Goal: Information Seeking & Learning: Learn about a topic

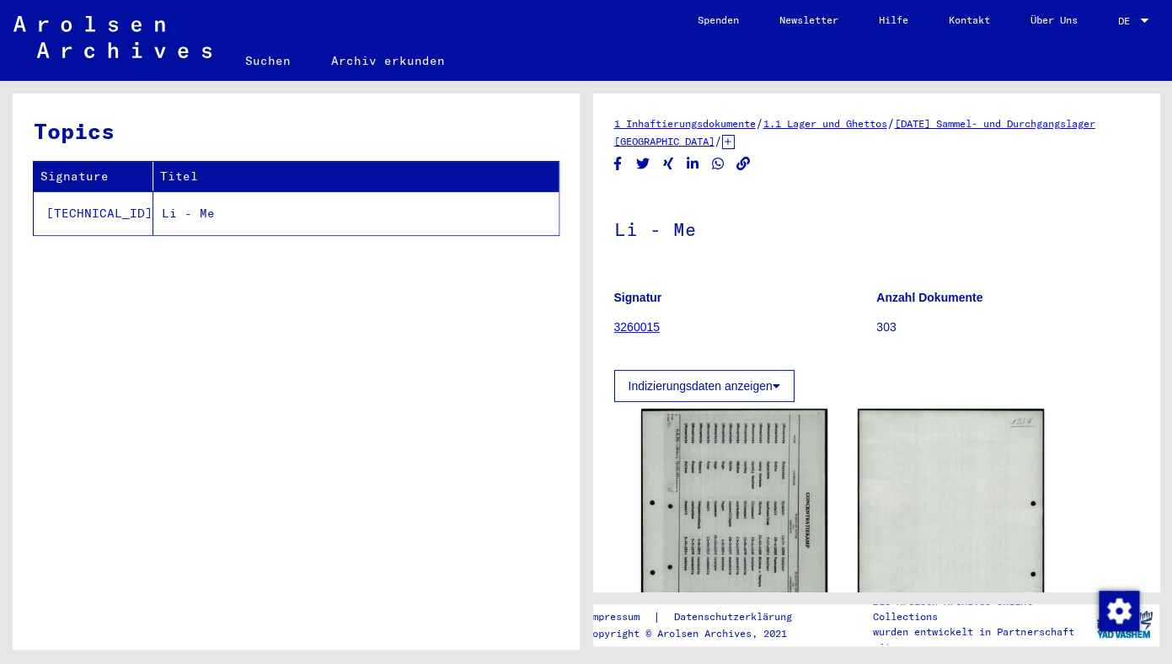
click at [680, 602] on div "1 Inhaftierungsdokumente / 1.1 Lager und Ghettos / [DATE] Sammel- und Durchgang…" at bounding box center [880, 365] width 586 height 569
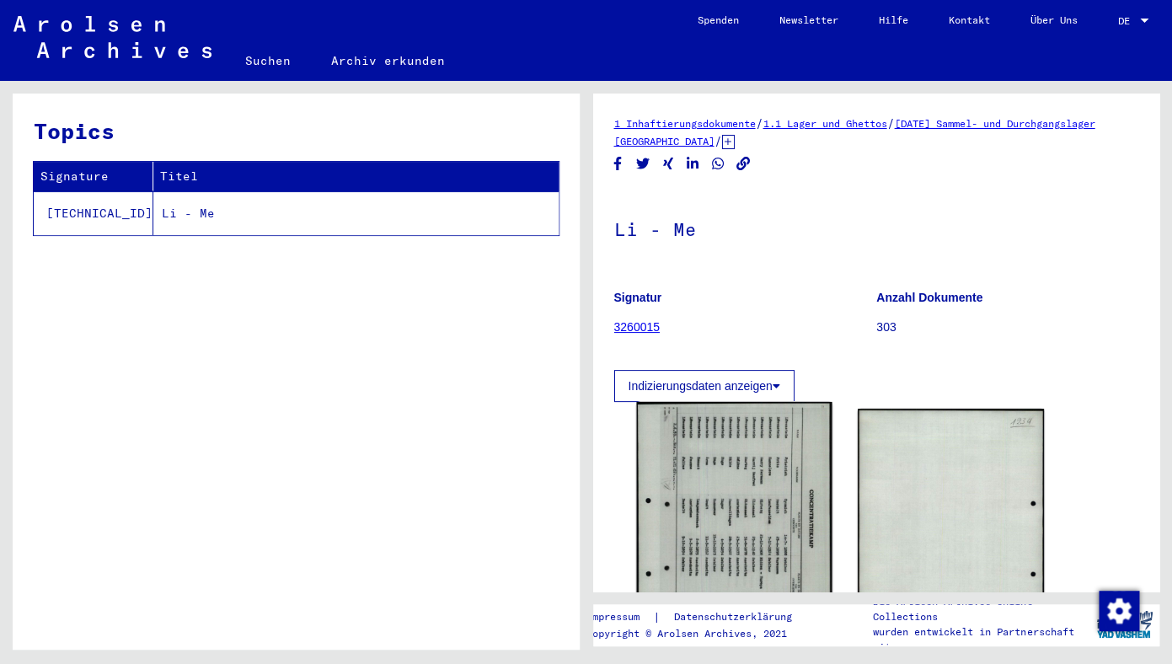
click at [719, 513] on img at bounding box center [734, 538] width 196 height 272
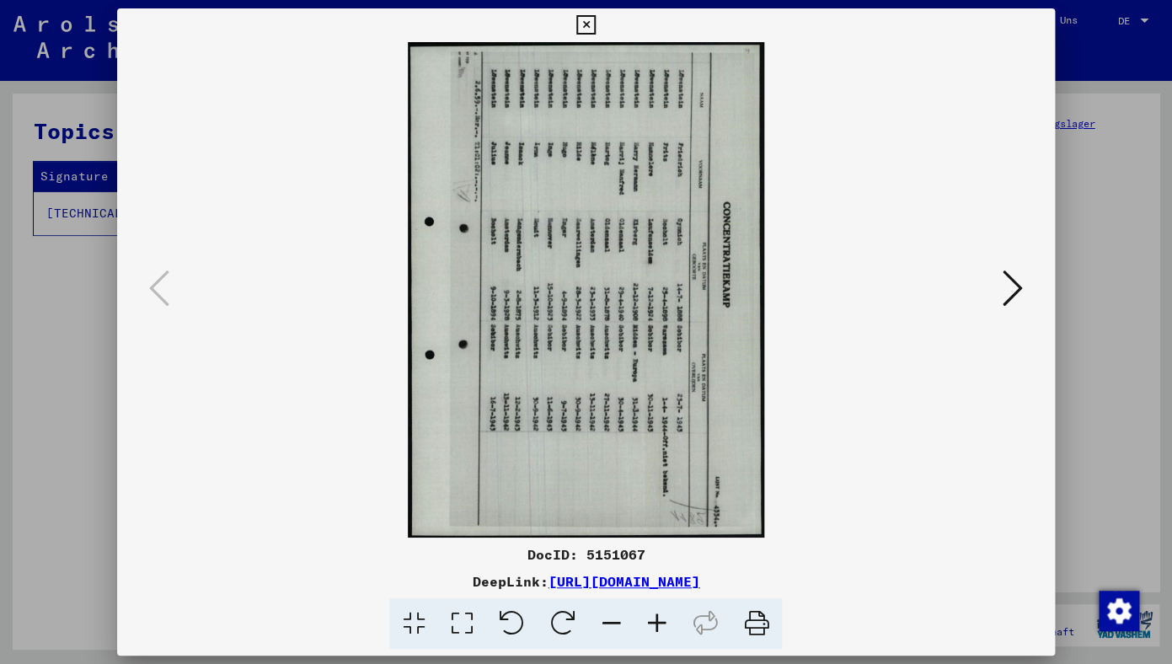
click at [522, 618] on icon at bounding box center [510, 623] width 51 height 51
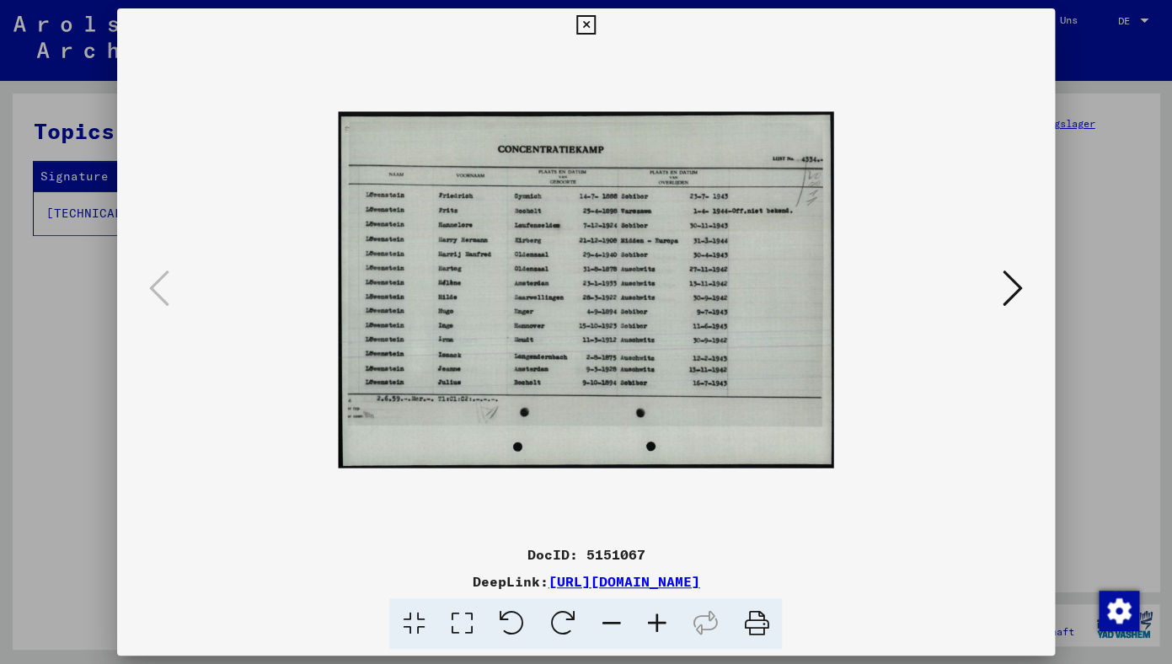
click at [651, 620] on icon at bounding box center [657, 623] width 46 height 51
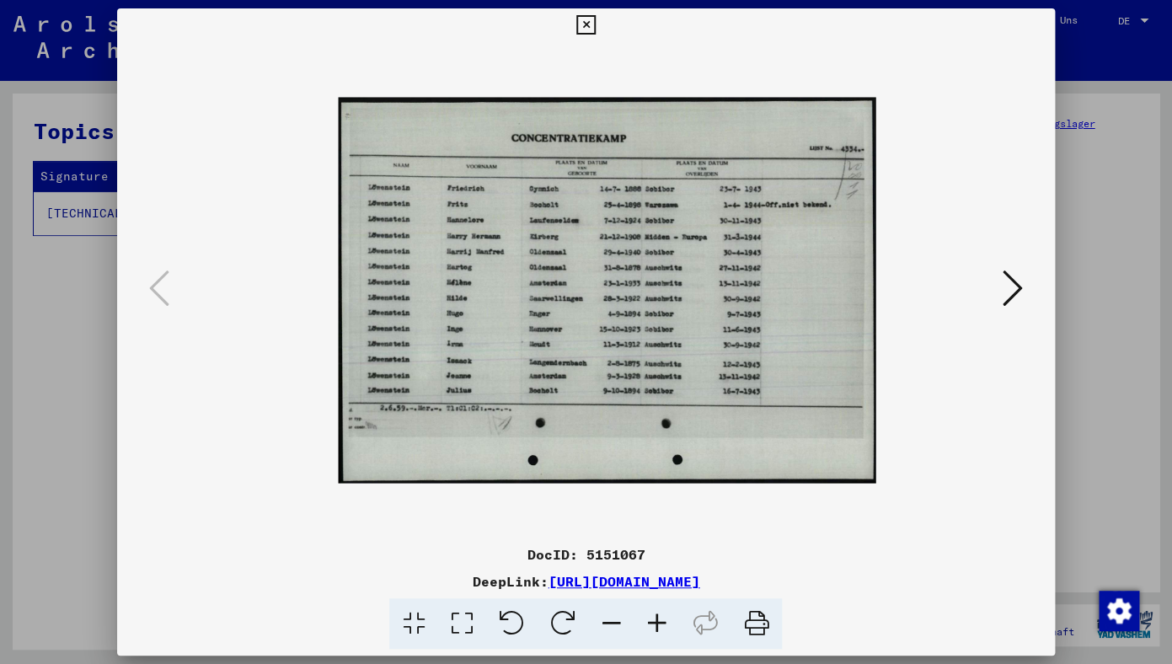
click at [651, 620] on icon at bounding box center [657, 623] width 46 height 51
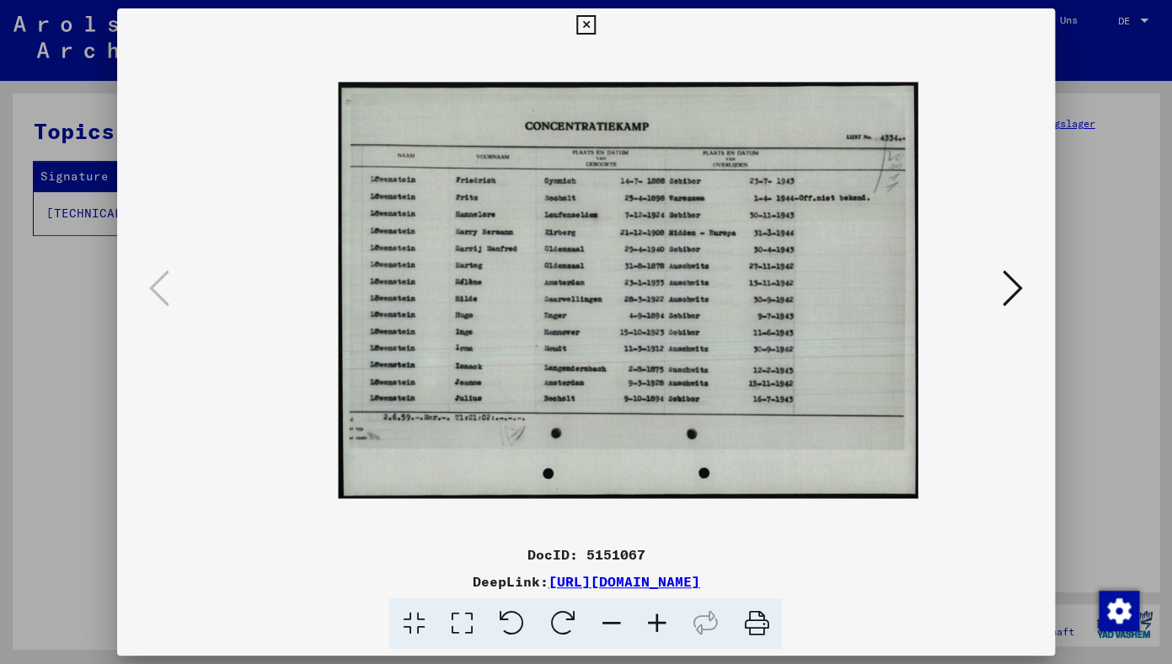
click at [651, 620] on icon at bounding box center [657, 623] width 46 height 51
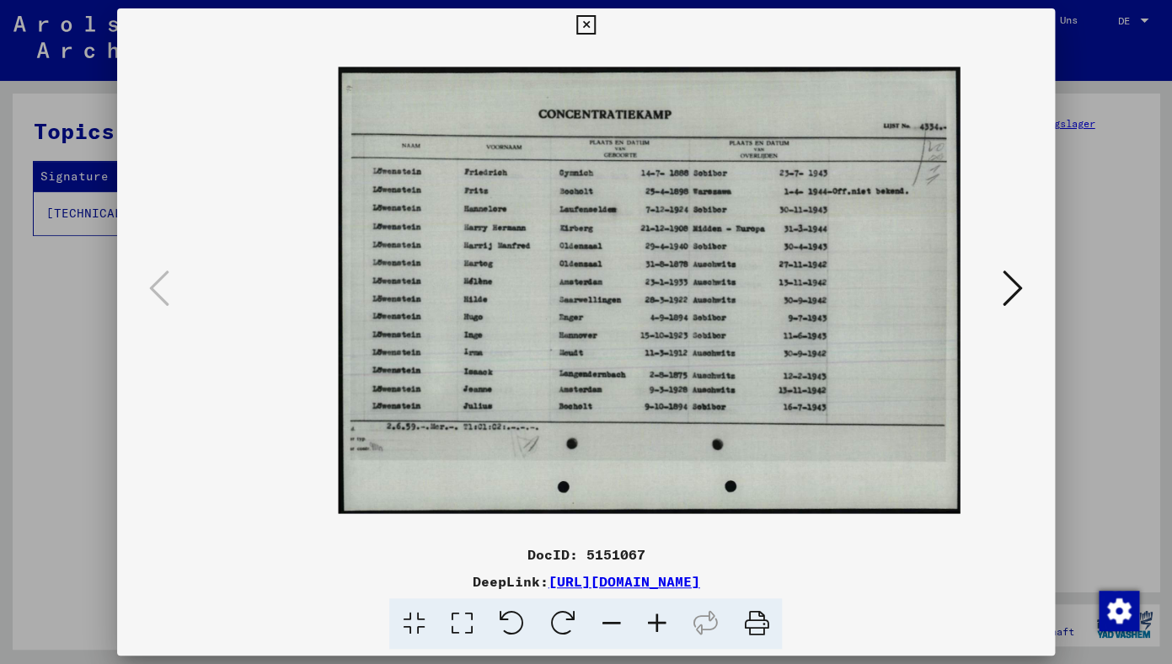
click at [651, 620] on icon at bounding box center [657, 623] width 46 height 51
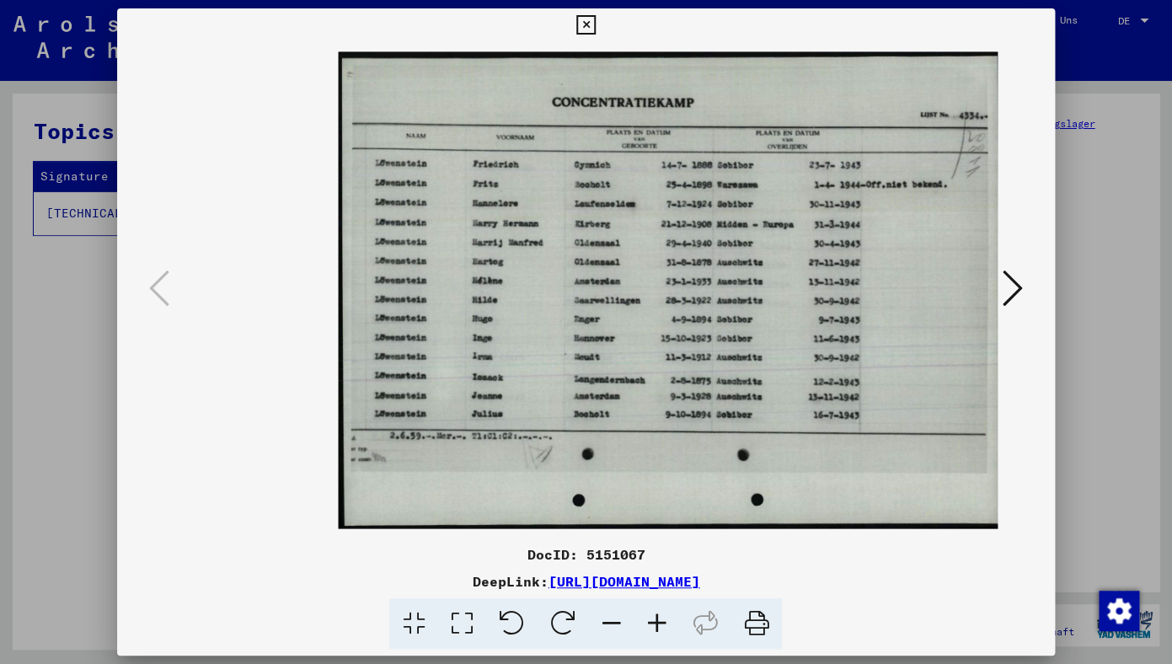
drag, startPoint x: 884, startPoint y: 578, endPoint x: 372, endPoint y: 581, distance: 512.5
click at [372, 581] on div "DeepLink: [URL][DOMAIN_NAME]" at bounding box center [586, 581] width 938 height 20
copy div "[URL][DOMAIN_NAME]"
click at [1011, 300] on icon at bounding box center [1013, 288] width 20 height 40
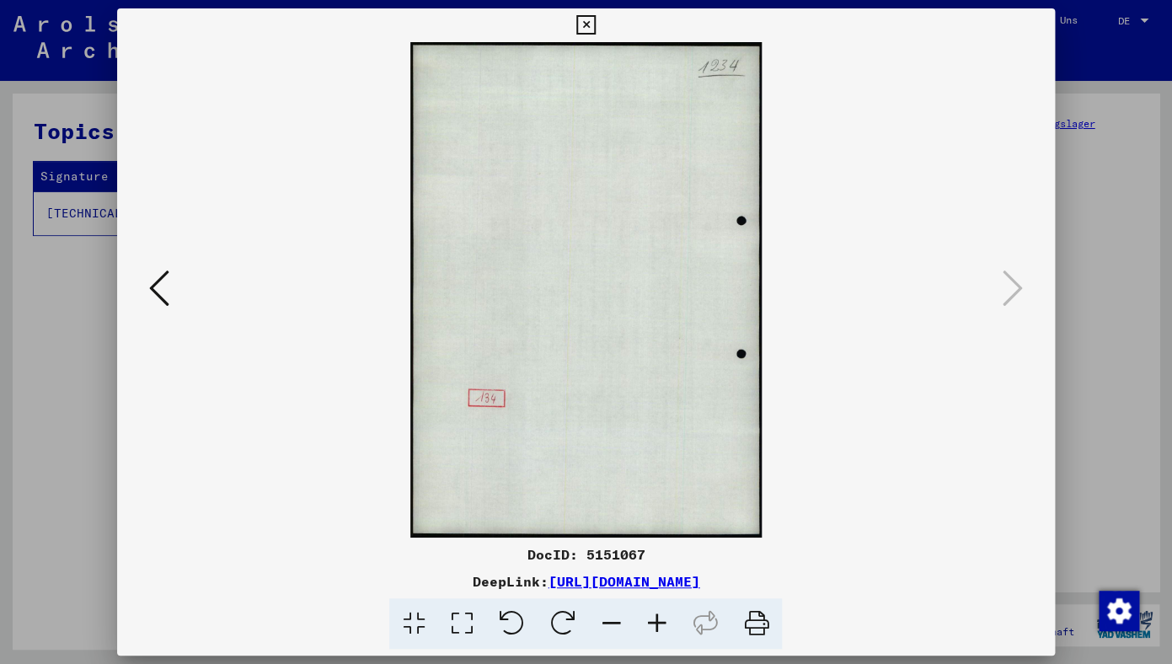
click at [158, 296] on icon at bounding box center [159, 288] width 20 height 40
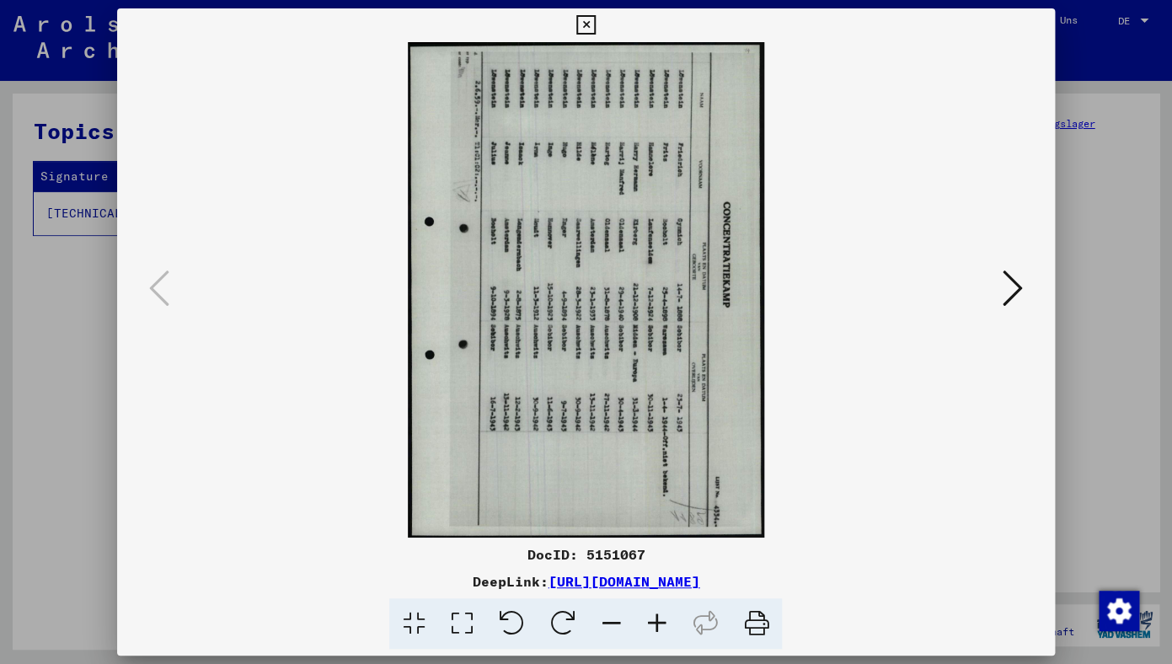
click at [596, 22] on icon at bounding box center [586, 25] width 19 height 20
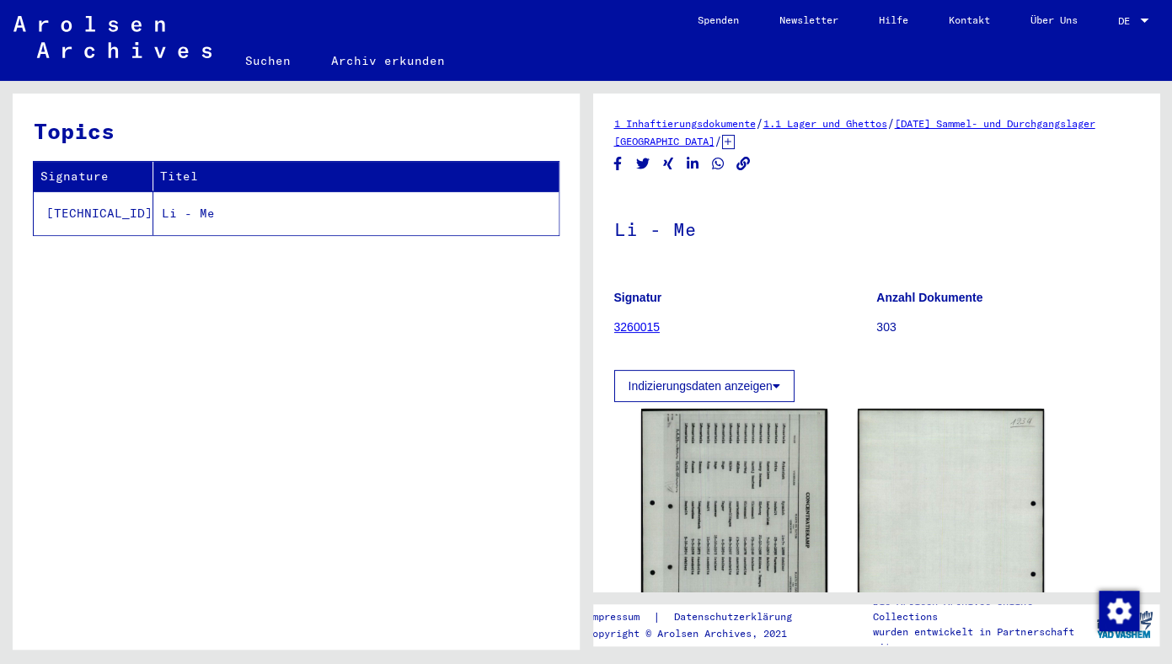
drag, startPoint x: 607, startPoint y: 120, endPoint x: 790, endPoint y: 148, distance: 185.1
click at [790, 148] on yv-its-full-details "1 Inhaftierungsdokumente / 1.1 Lager und Ghettos / [DATE] Sammel- und Durchgang…" at bounding box center [876, 665] width 567 height 1101
copy div "1 Inhaftierungsdokumente / 1.1 Lager und Ghettos / [DATE] Sammel- und Durchgang…"
click at [735, 141] on icon at bounding box center [728, 142] width 13 height 14
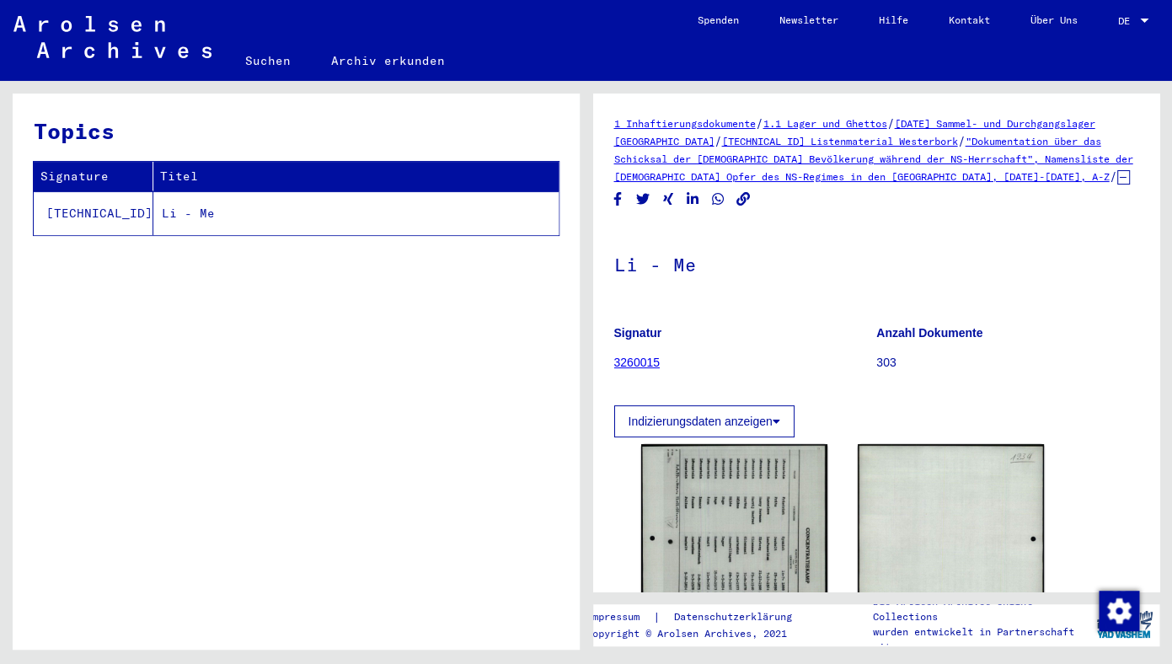
click at [622, 103] on div "1 Inhaftierungsdokumente / 1.1 Lager und Ghettos / [DATE] Sammel- und Durchgang…" at bounding box center [876, 343] width 567 height 498
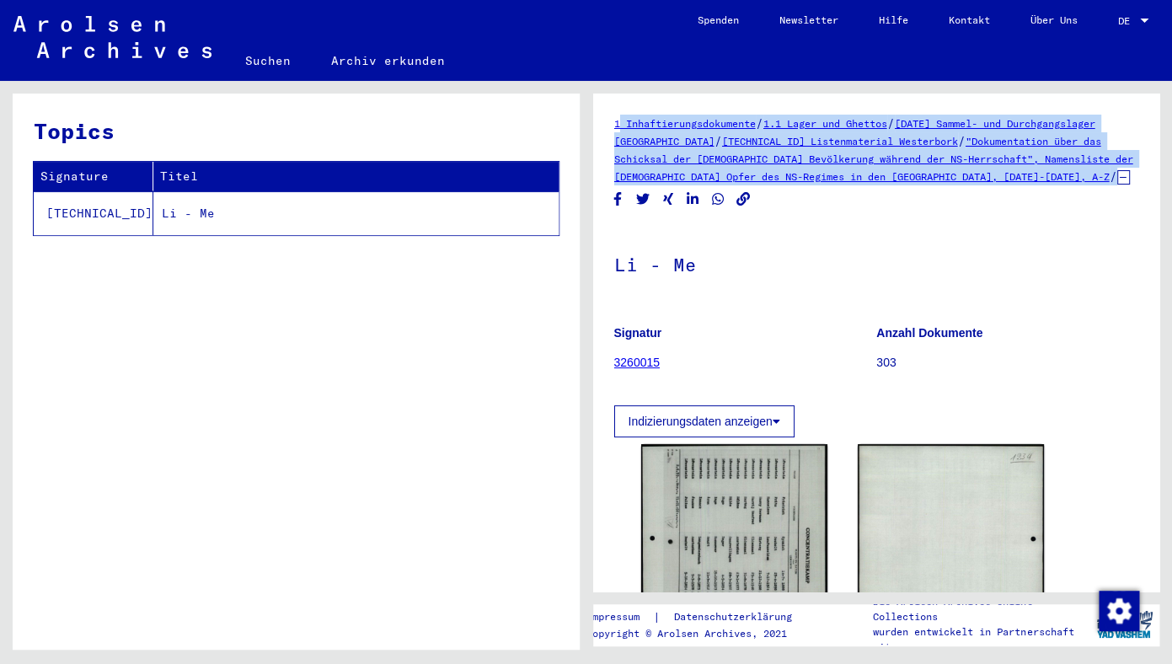
drag, startPoint x: 609, startPoint y: 118, endPoint x: 1147, endPoint y: 180, distance: 541.3
copy div "1 Inhaftierungsdokumente / 1.1 Lager und Ghettos / [DATE] Sammel- und Durchgang…"
